Goal: Task Accomplishment & Management: Use online tool/utility

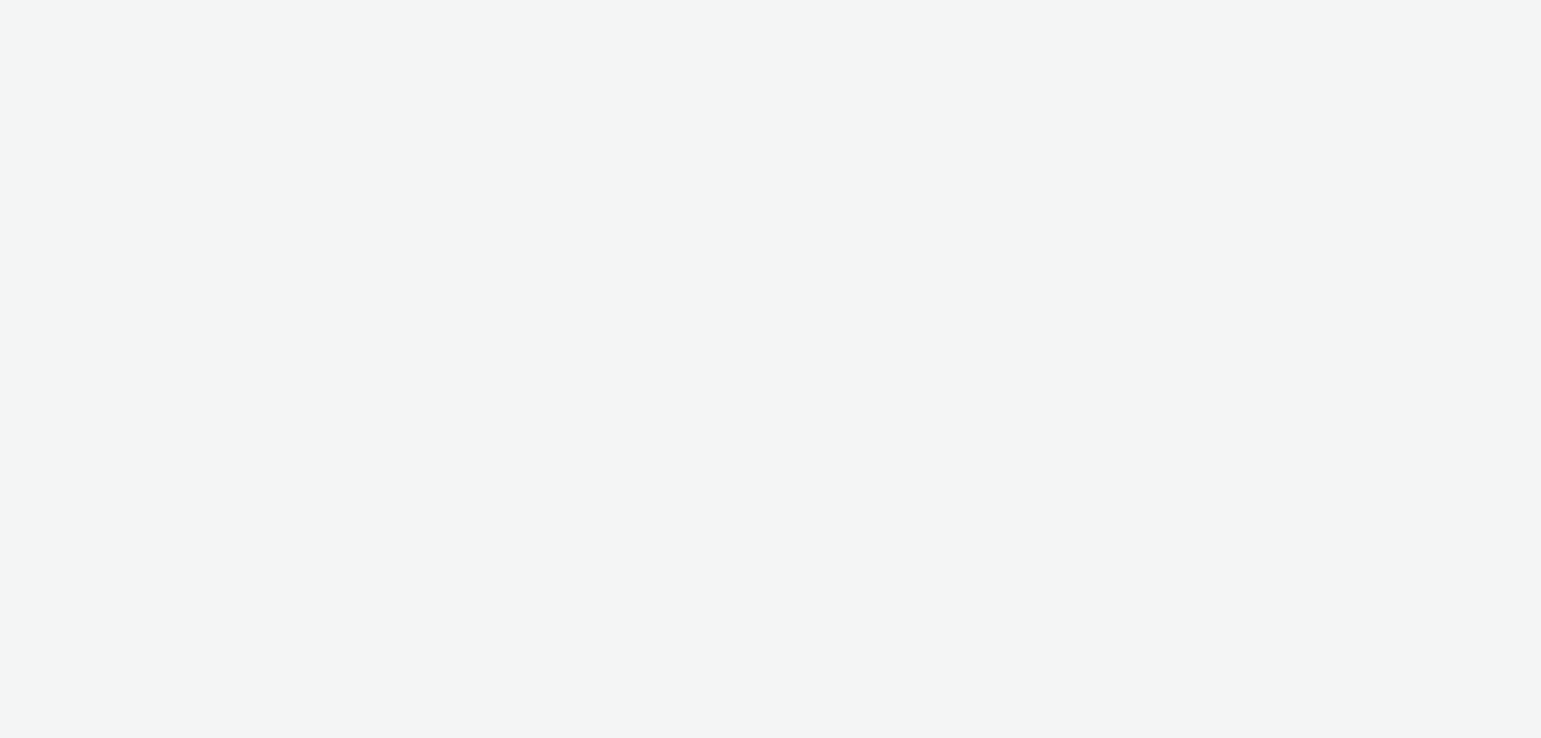
select select "11a7df10-284f-415c-b52a-427acf4c31ae"
select select "47c37c18-910e-43a3-bb91-a2beb2847406"
select select "b1b940d3-d05b-48b5-821e-f328c33b988b"
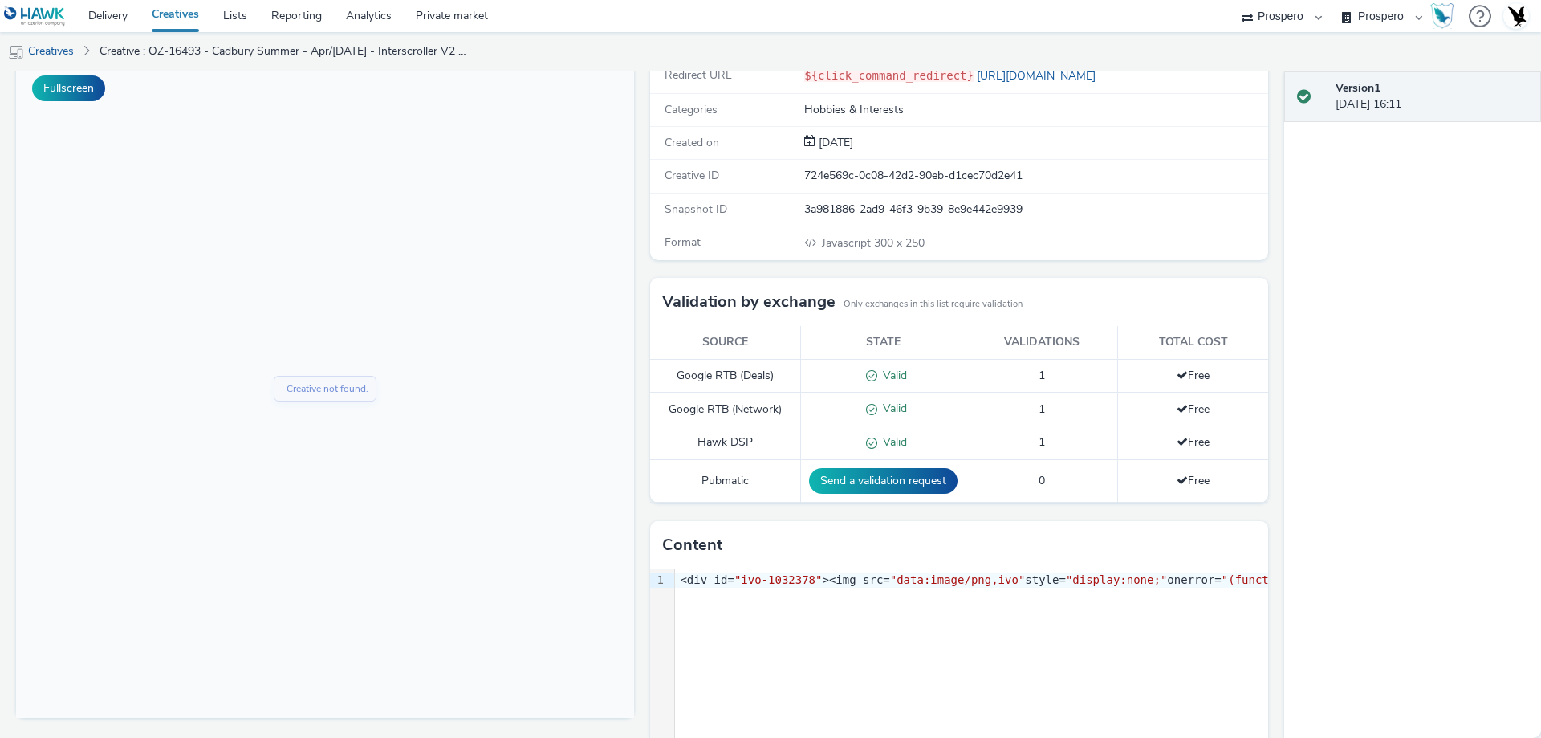
scroll to position [220, 0]
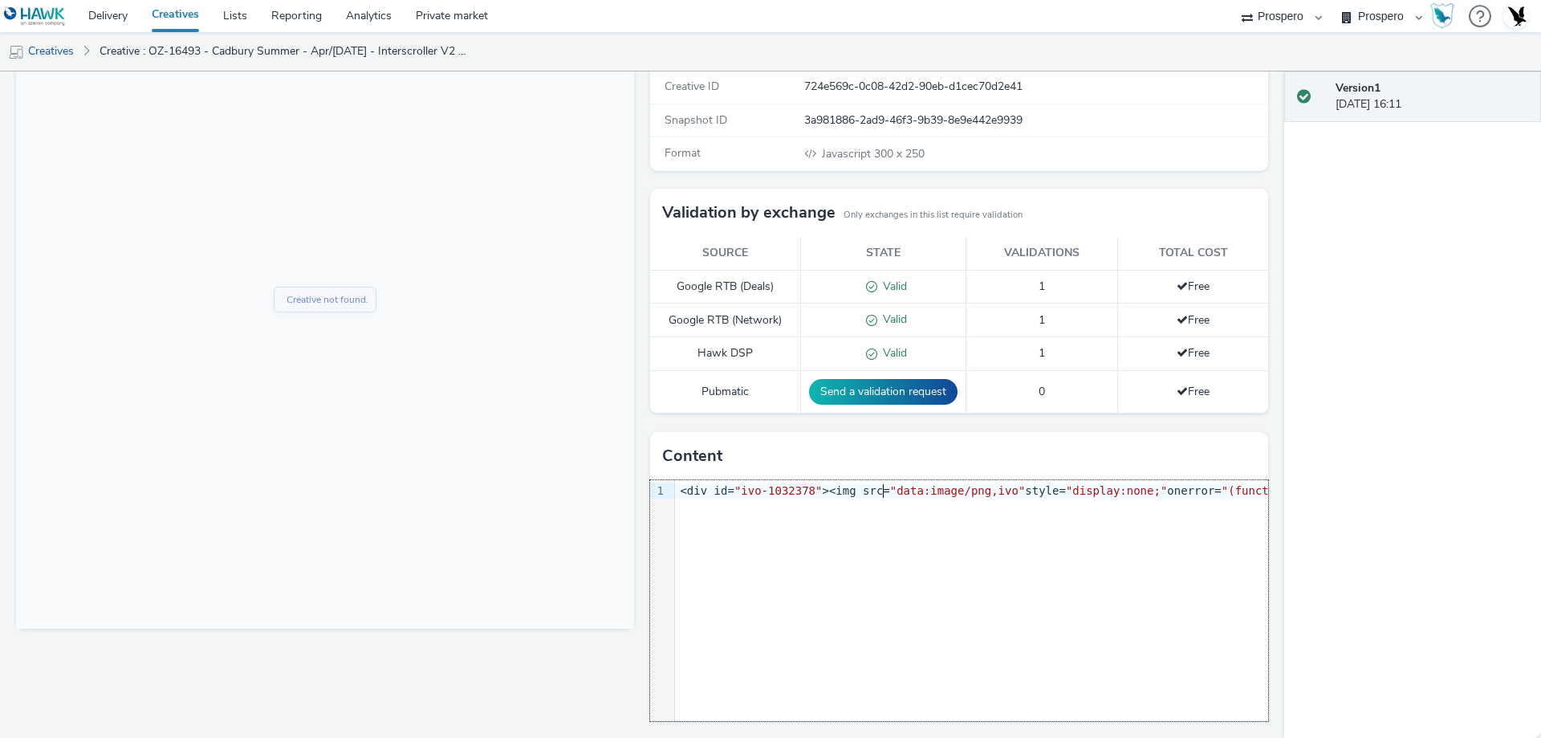
click at [890, 490] on span ""data:image/png,ivo"" at bounding box center [958, 490] width 136 height 13
copy div "<div id= "ivo-1032378" ><img src= "data:image/png,ivo" style= "display:none;" o…"
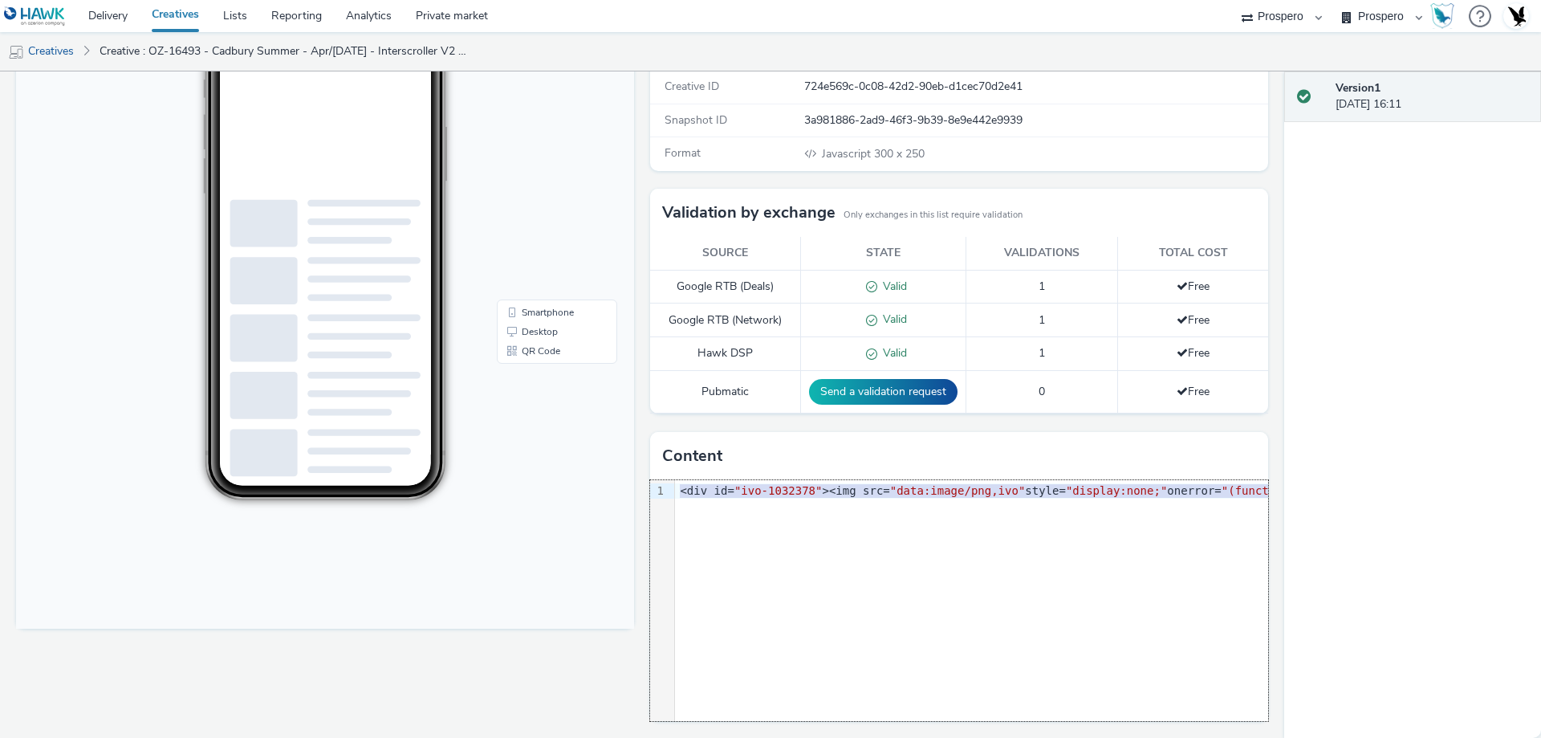
scroll to position [0, 0]
